Goal: Information Seeking & Learning: Learn about a topic

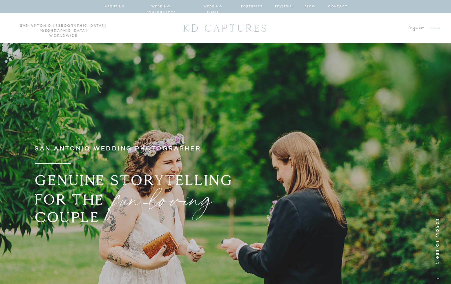
click at [181, 6] on nav "wedding photography" at bounding box center [161, 7] width 49 height 6
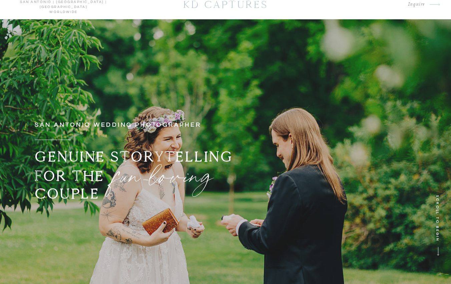
scroll to position [71, 0]
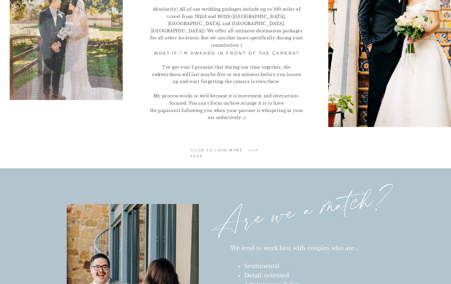
scroll to position [1403, 0]
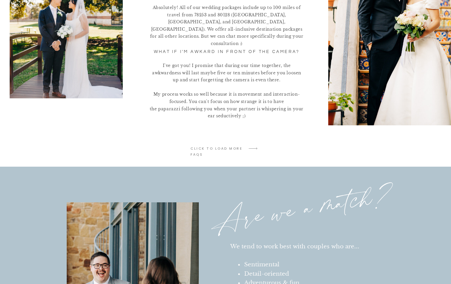
click at [199, 152] on p "click to LOAD MORE faqs" at bounding box center [217, 149] width 53 height 6
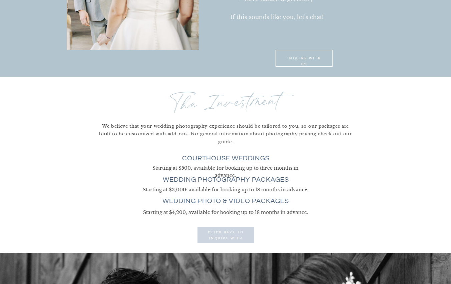
scroll to position [1746, 0]
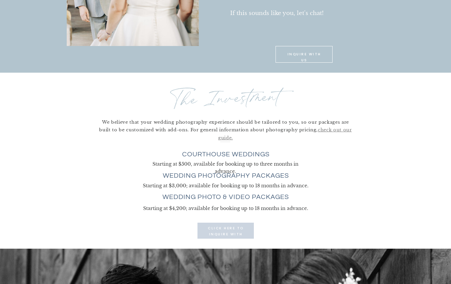
click at [326, 129] on link "check out our guide." at bounding box center [285, 133] width 134 height 13
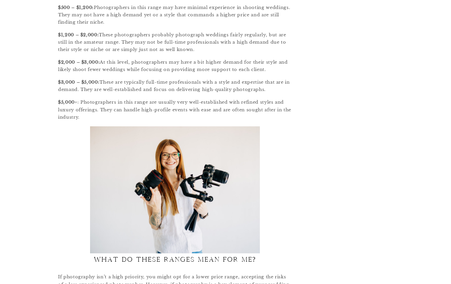
scroll to position [1177, 0]
